Goal: Check status

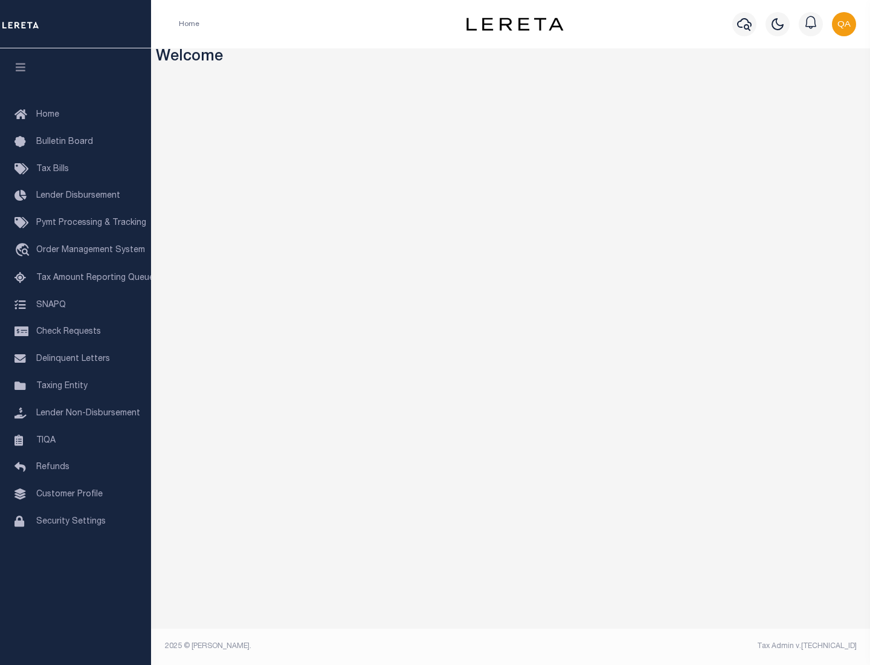
click at [76, 332] on span "Check Requests" at bounding box center [68, 332] width 65 height 8
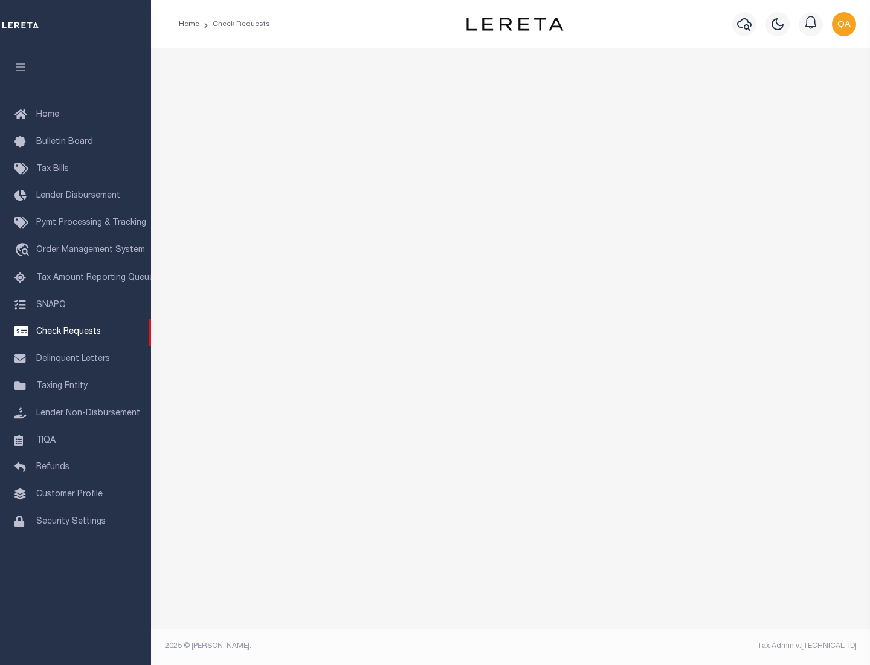
select select "50"
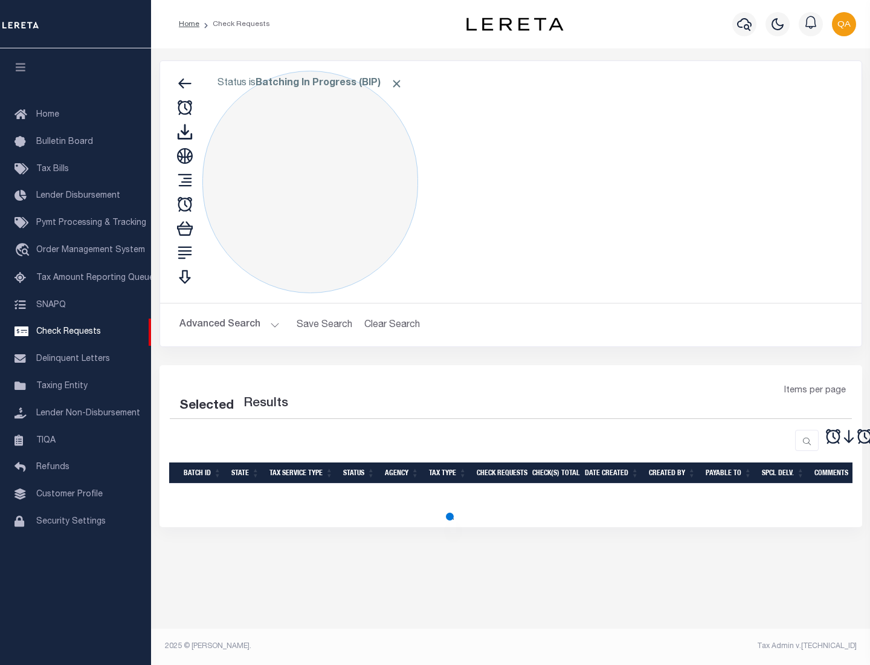
select select "50"
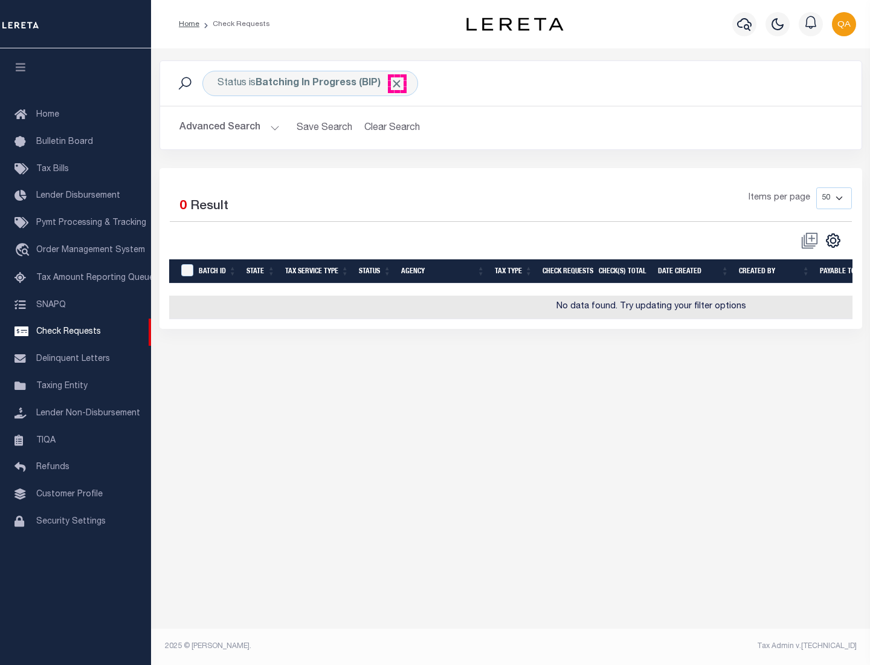
click at [397, 83] on span "Click to Remove" at bounding box center [396, 83] width 13 height 13
